Goal: Task Accomplishment & Management: Complete application form

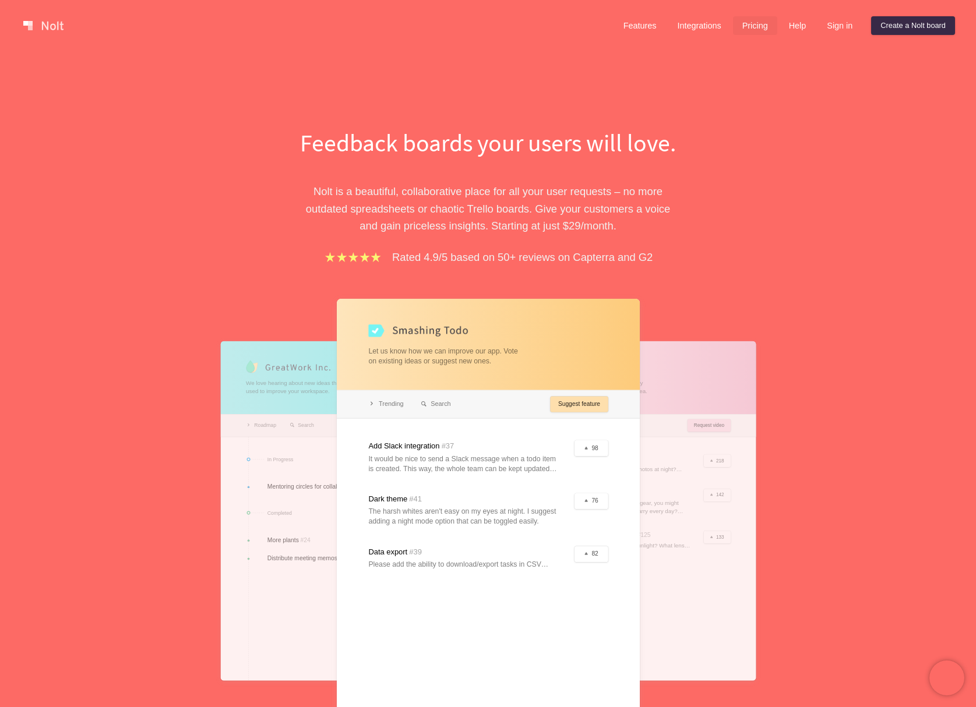
click at [734, 23] on link "Pricing" at bounding box center [755, 25] width 44 height 19
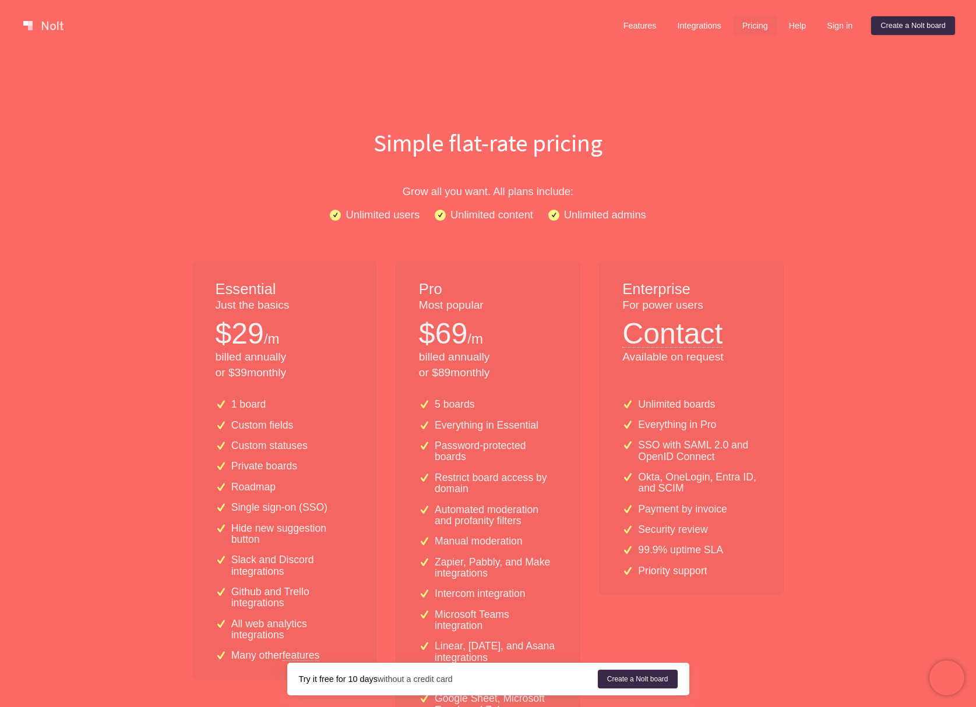
click at [617, 43] on div "Features Integrations Pricing Help Sign in Create a [PERSON_NAME] board Menu" at bounding box center [488, 25] width 976 height 51
click at [631, 29] on link "Features" at bounding box center [640, 25] width 52 height 19
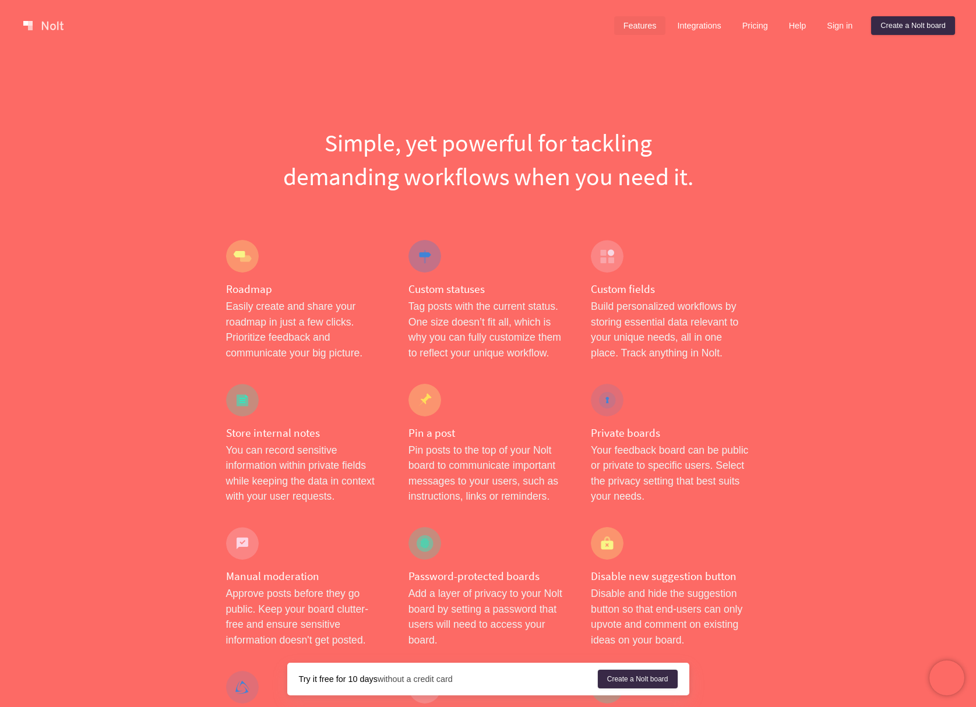
click at [916, 13] on div "Features Integrations Pricing Help Sign in Create a [PERSON_NAME] board Menu" at bounding box center [488, 25] width 976 height 51
click at [914, 31] on link "Create a Nolt board" at bounding box center [913, 25] width 84 height 19
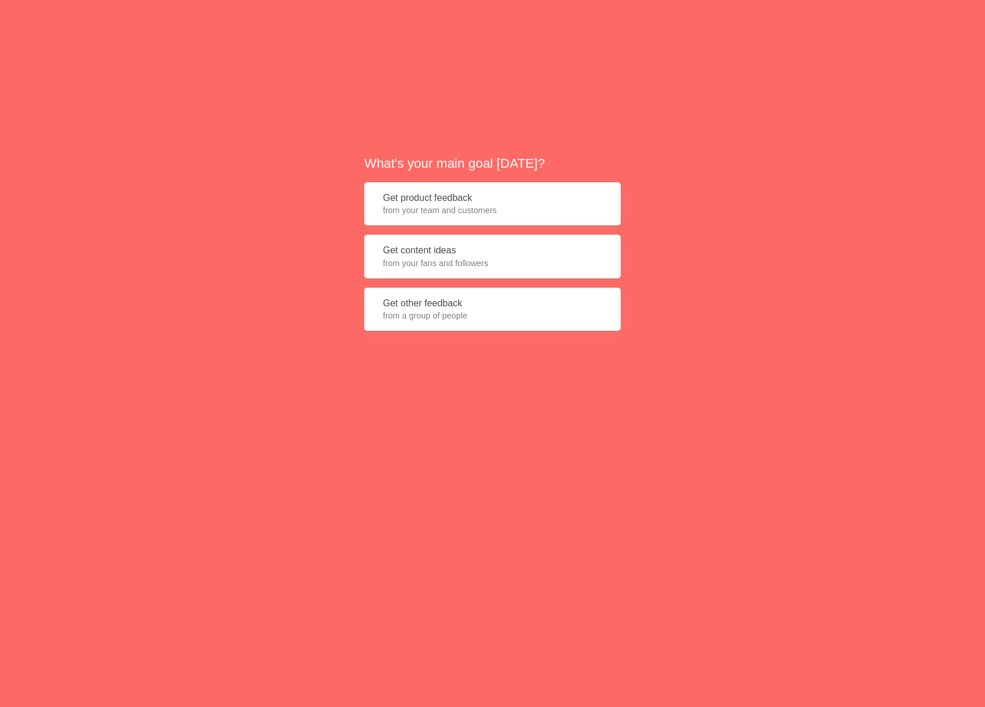
click at [445, 203] on button "Get product feedback from your team and customers" at bounding box center [492, 204] width 256 height 44
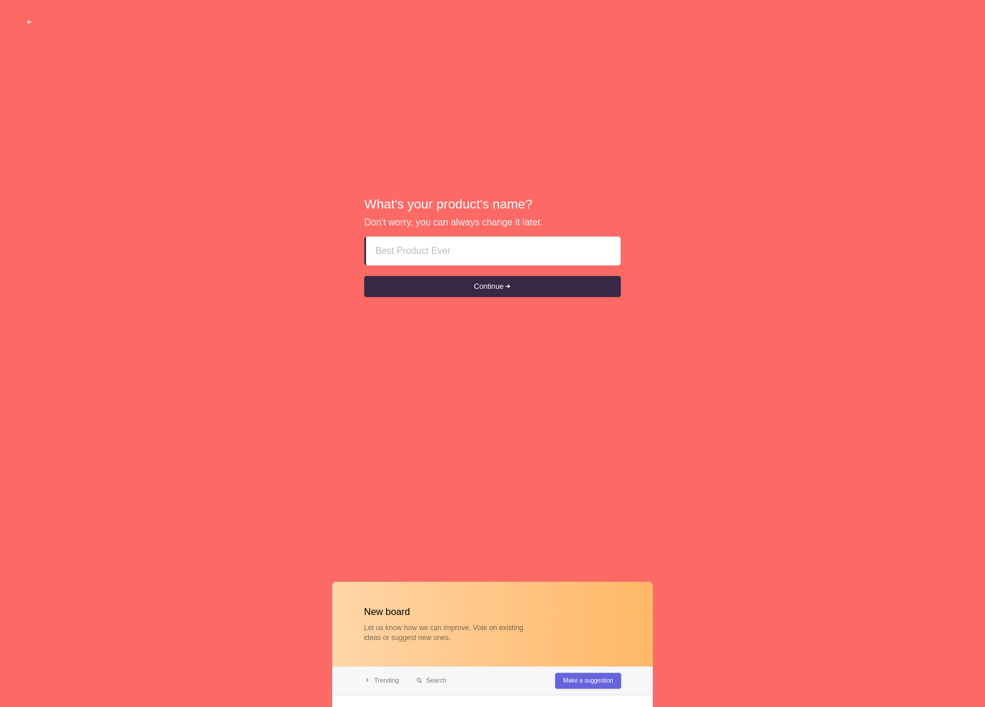
click at [466, 258] on input at bounding box center [492, 251] width 235 height 28
type input "Miyagi"
click at [364, 276] on button "Continue" at bounding box center [492, 286] width 256 height 21
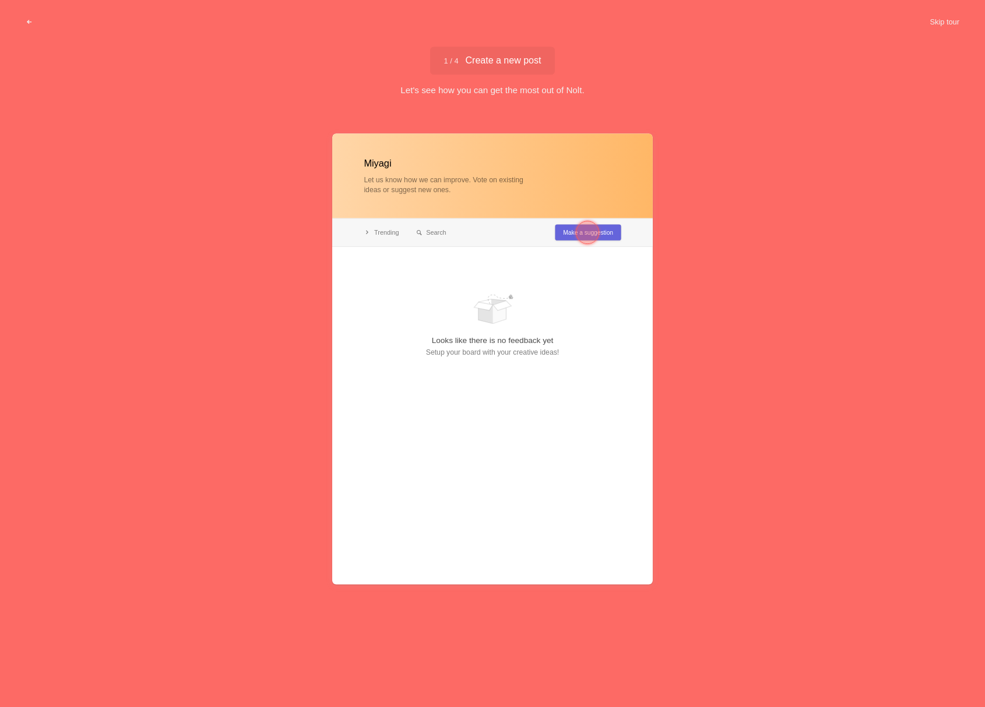
click at [563, 230] on div at bounding box center [492, 359] width 320 height 451
click at [569, 235] on div at bounding box center [587, 233] width 42 height 42
click at [517, 322] on div at bounding box center [492, 359] width 320 height 451
click at [596, 238] on div at bounding box center [492, 359] width 320 height 451
click at [937, 23] on button "Skip tour" at bounding box center [944, 22] width 58 height 21
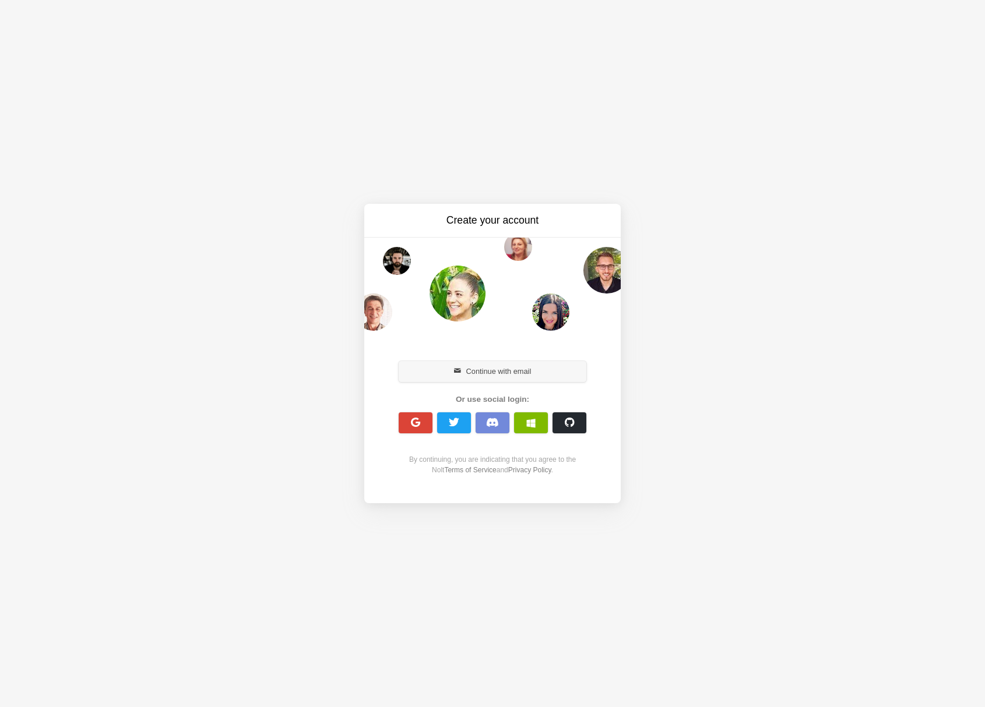
click at [501, 376] on button "Continue with email" at bounding box center [492, 371] width 188 height 21
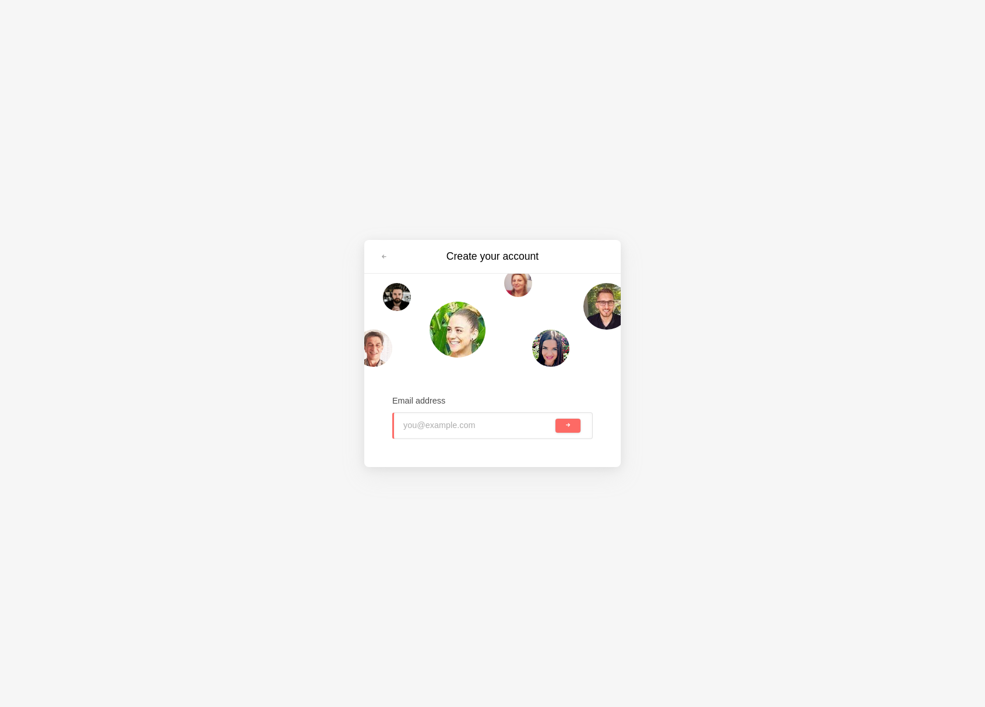
click at [435, 417] on input "email" at bounding box center [478, 426] width 150 height 26
type input "bradford@joinamply.com"
click at [555, 419] on button "submit" at bounding box center [567, 426] width 25 height 14
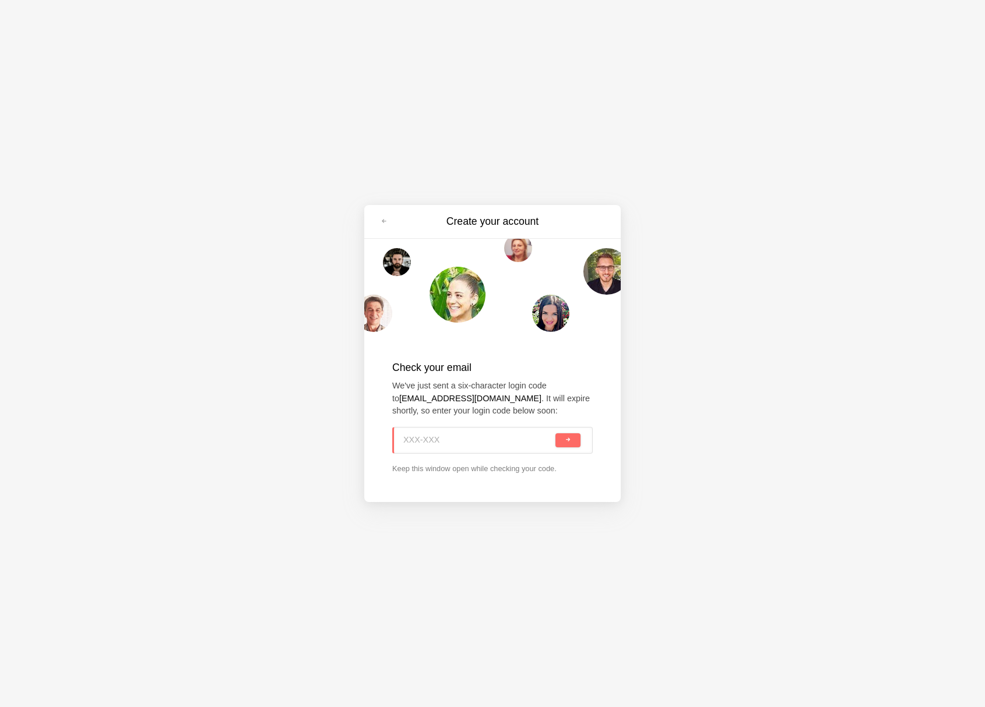
click at [482, 442] on input at bounding box center [478, 441] width 150 height 26
paste input "3UK-CKZ"
type input "3UK-CKZ"
click at [557, 433] on button "submit" at bounding box center [567, 440] width 25 height 14
